Goal: Entertainment & Leisure: Consume media (video, audio)

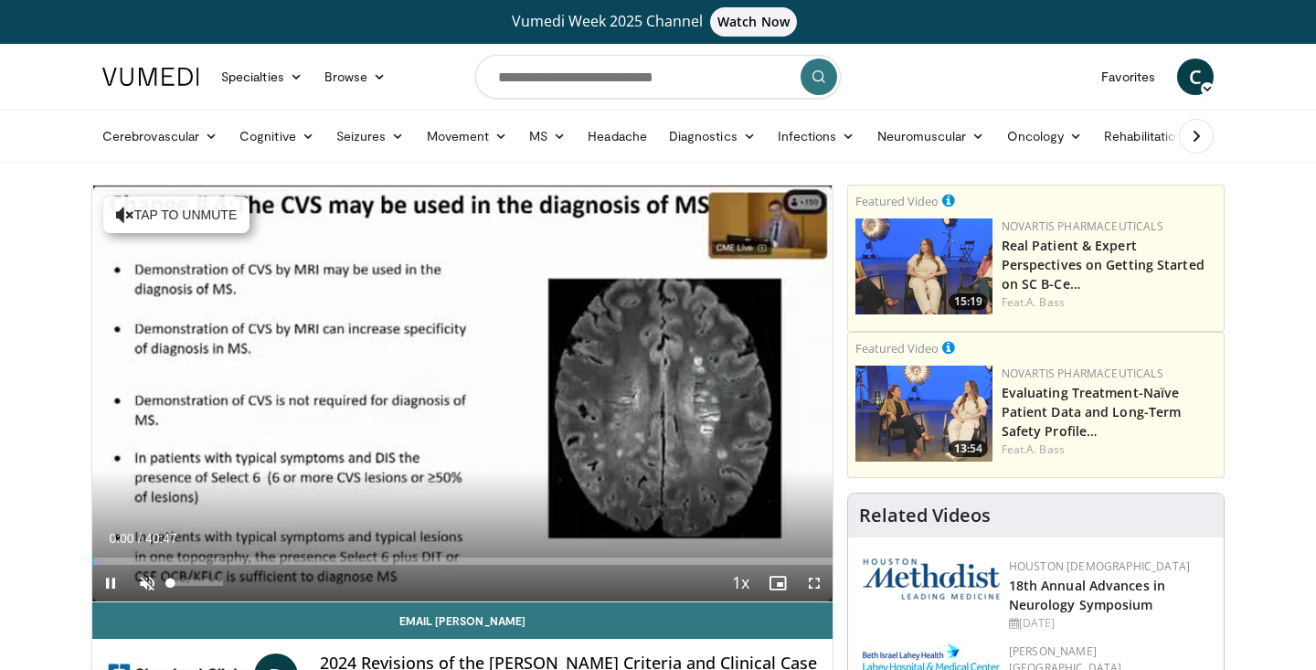
click at [145, 588] on span "Video Player" at bounding box center [147, 583] width 37 height 37
click at [814, 580] on span "Video Player" at bounding box center [814, 583] width 37 height 37
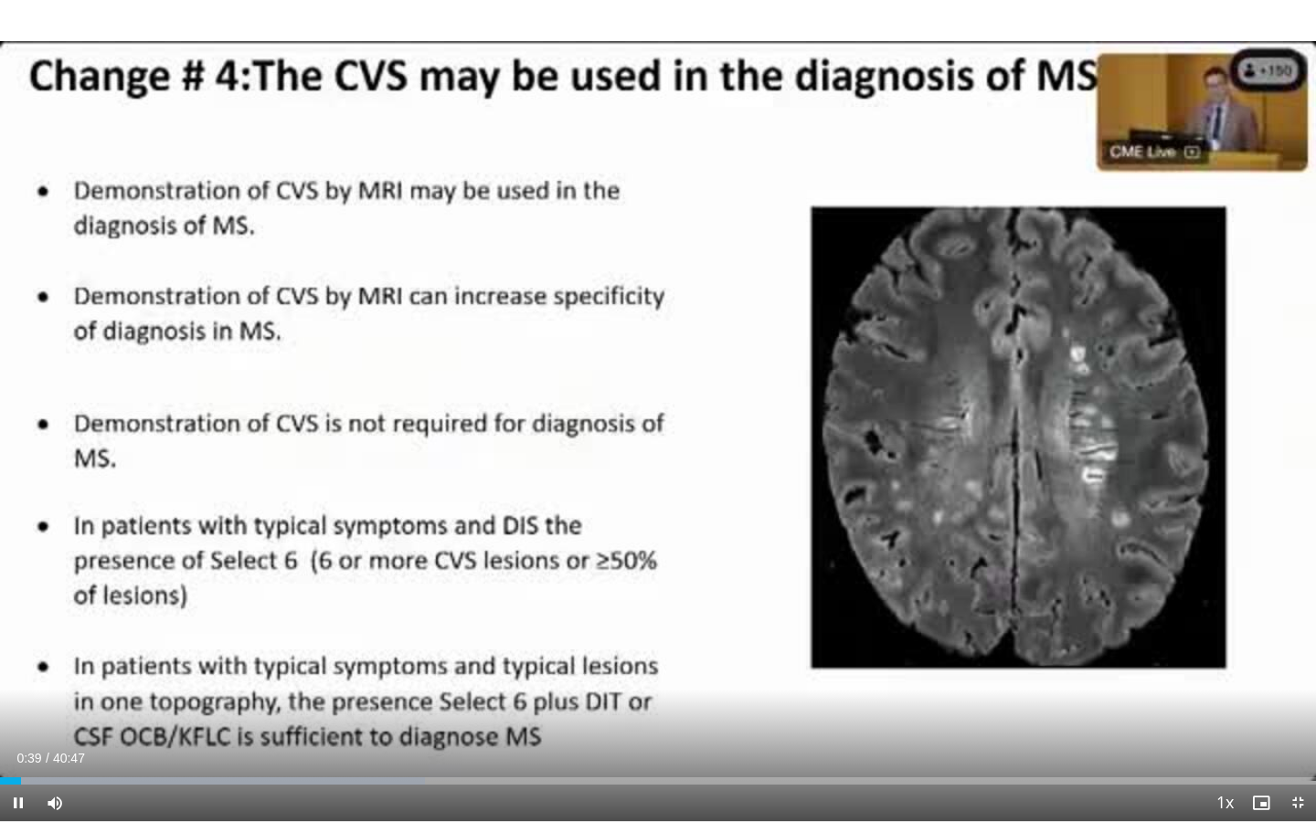
click at [17, 669] on span "Video Player" at bounding box center [18, 803] width 37 height 37
click at [18, 669] on span "Video Player" at bounding box center [18, 803] width 37 height 37
click at [16, 669] on span "Video Player" at bounding box center [18, 803] width 37 height 37
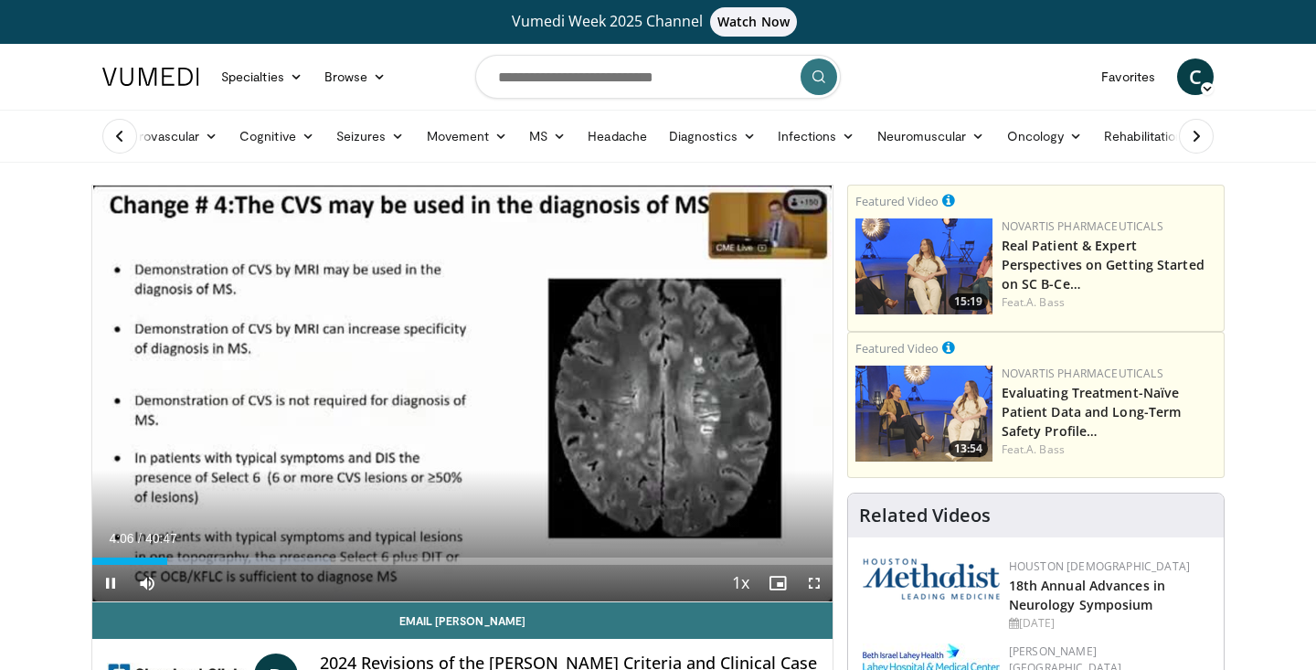
click at [814, 583] on span "Video Player" at bounding box center [814, 583] width 37 height 37
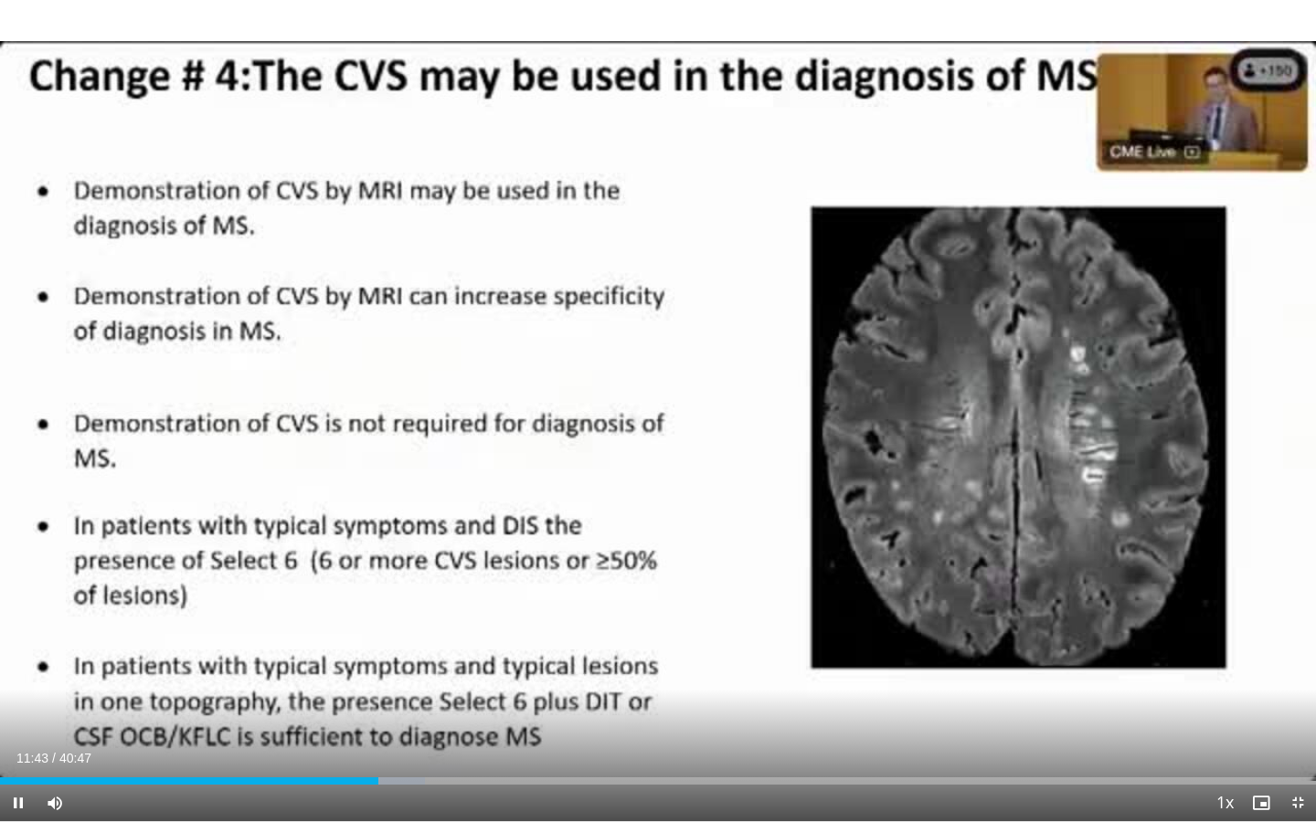
click at [19, 669] on span "Video Player" at bounding box center [18, 803] width 37 height 37
click at [16, 669] on span "Video Player" at bounding box center [18, 803] width 37 height 37
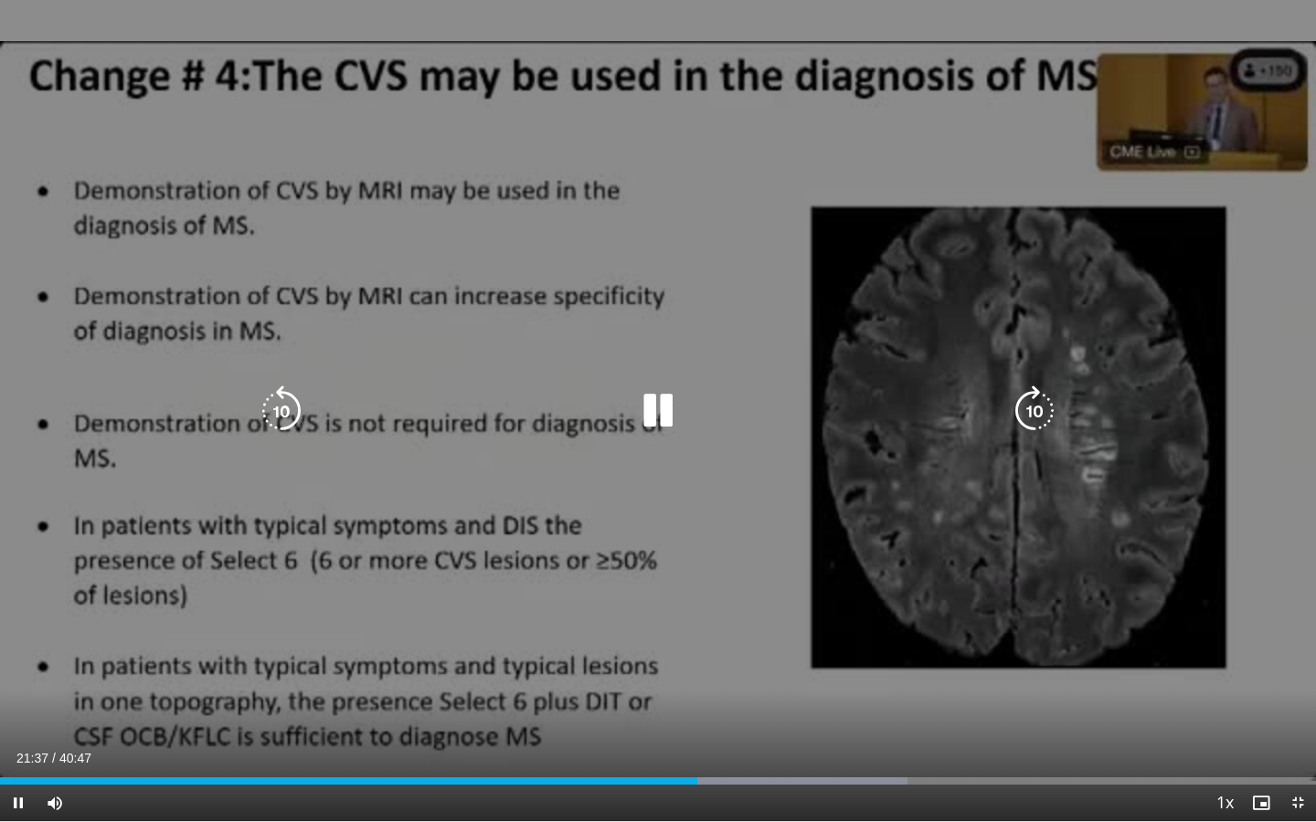
click at [184, 669] on div "10 seconds Tap to unmute" at bounding box center [658, 411] width 1316 height 822
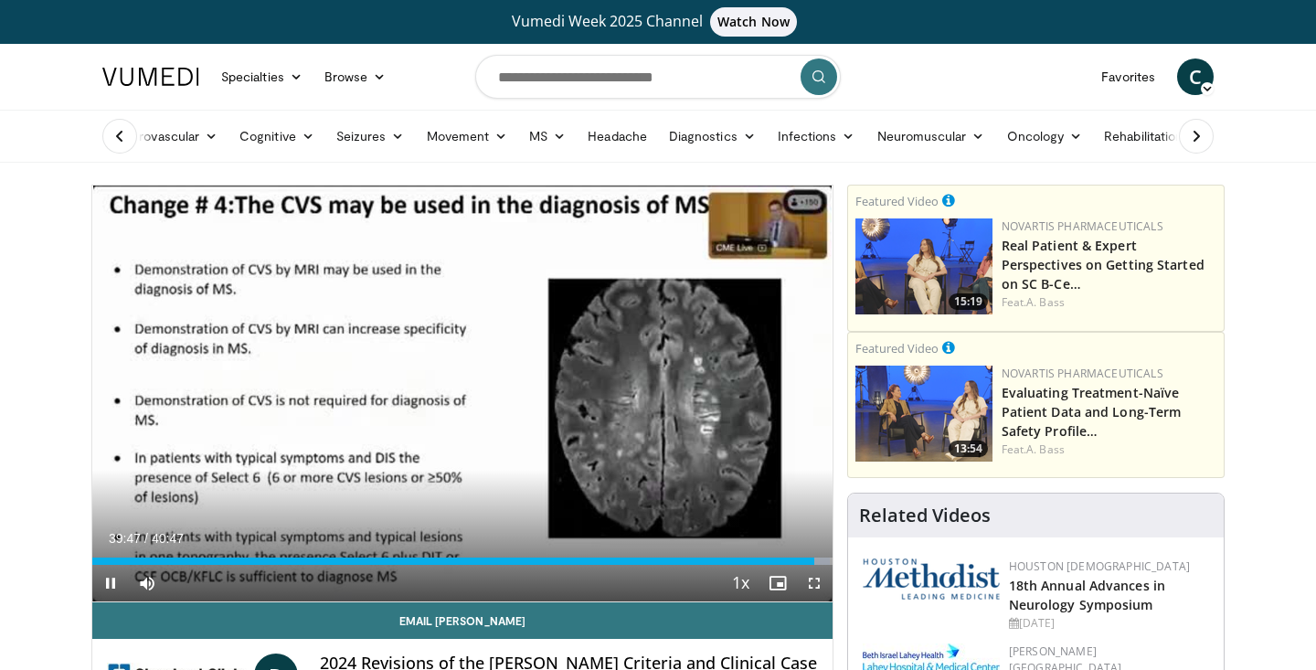
click at [815, 577] on span "Video Player" at bounding box center [814, 583] width 37 height 37
